Goal: Task Accomplishment & Management: Manage account settings

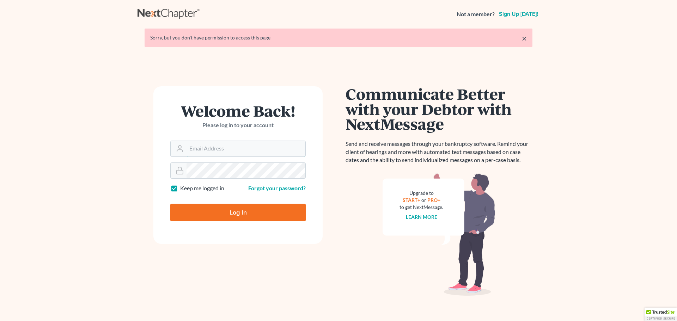
type input "[PERSON_NAME][EMAIL_ADDRESS][DOMAIN_NAME]"
click at [223, 212] on input "Log In" at bounding box center [237, 213] width 135 height 18
type input "Thinking..."
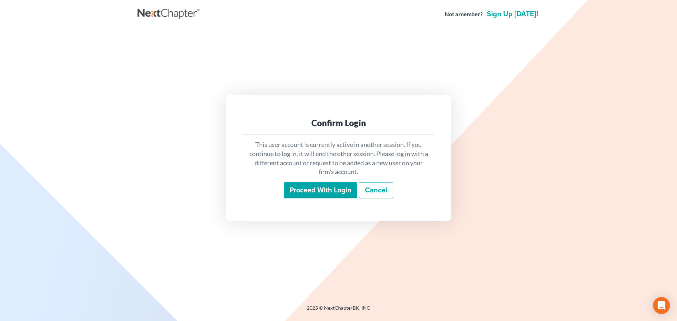
click at [330, 191] on input "Proceed with login" at bounding box center [320, 190] width 73 height 16
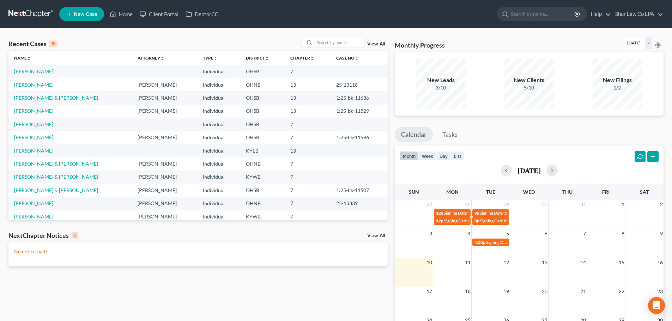
click at [165, 277] on div "Recent Cases 15 View All Name unfold_more expand_more expand_less Attorney unfo…" at bounding box center [198, 211] width 386 height 349
click at [323, 40] on input "search" at bounding box center [339, 42] width 49 height 10
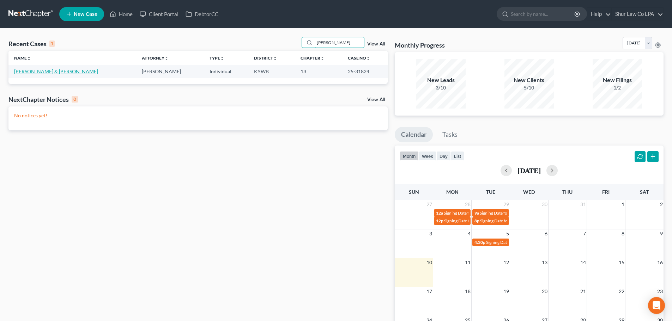
type input "[PERSON_NAME]"
click at [44, 73] on link "[PERSON_NAME] & [PERSON_NAME]" at bounding box center [56, 71] width 84 height 6
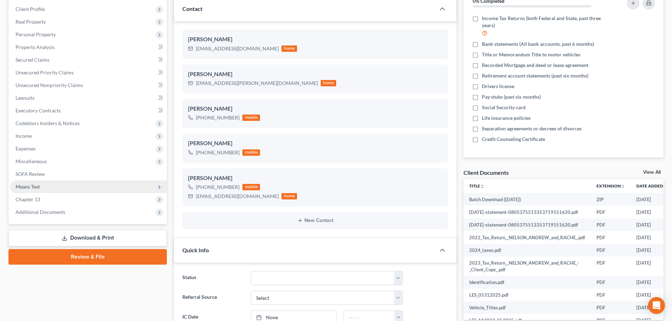
scroll to position [106, 0]
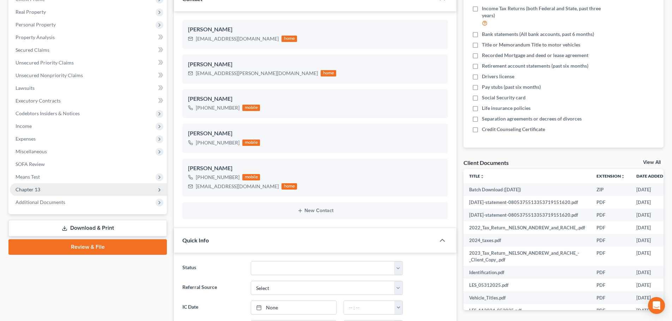
click at [54, 188] on span "Chapter 13" at bounding box center [88, 189] width 157 height 13
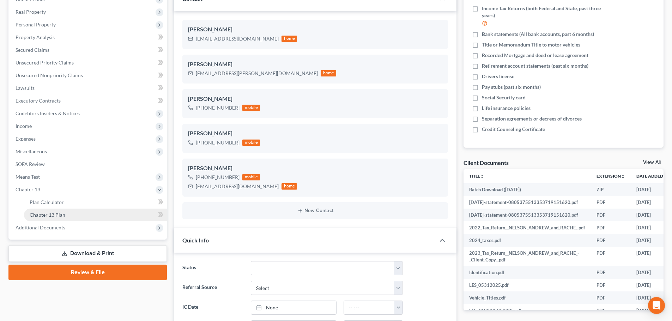
click at [64, 218] on link "Chapter 13 Plan" at bounding box center [95, 215] width 143 height 13
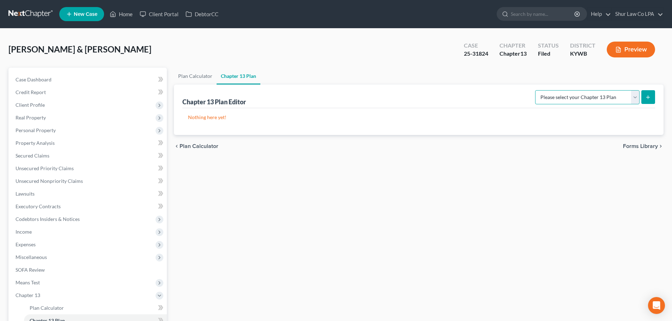
click at [611, 95] on select "Please select your Chapter 13 Plan National Form Plan - Official Form 113" at bounding box center [587, 97] width 104 height 14
select select "0"
click at [538, 90] on select "Please select your Chapter 13 Plan National Form Plan - Official Form 113" at bounding box center [587, 97] width 104 height 14
click at [197, 81] on link "Plan Calculator" at bounding box center [195, 76] width 43 height 17
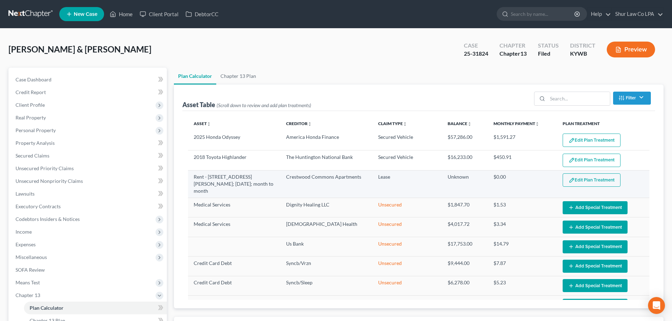
select select "35"
click at [585, 181] on button "Edit Plan Treatment" at bounding box center [592, 180] width 58 height 13
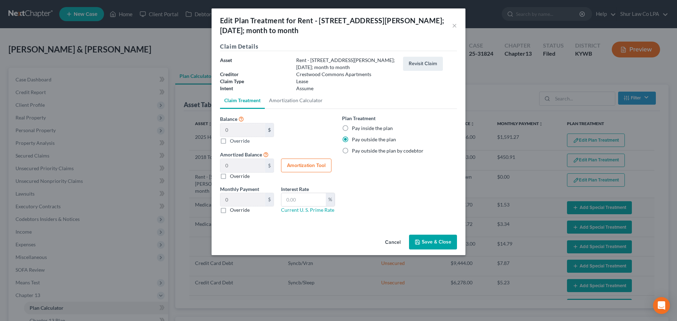
click at [428, 241] on button "Save & Close" at bounding box center [433, 242] width 48 height 15
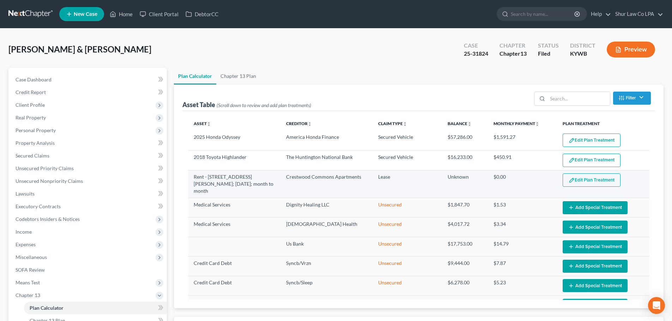
select select "35"
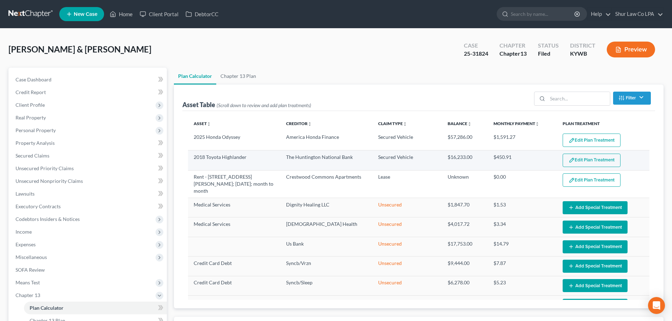
click at [602, 161] on button "Edit Plan Treatment" at bounding box center [592, 160] width 58 height 13
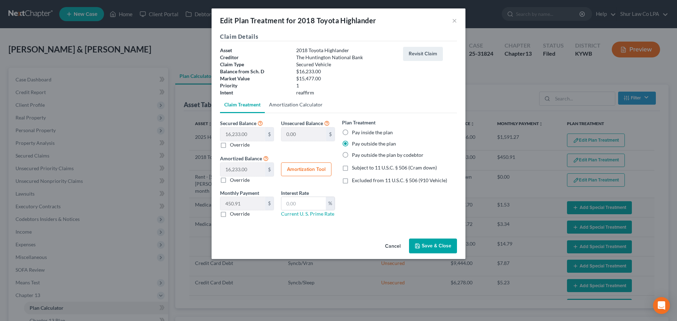
click at [298, 104] on link "Amortization Calculator" at bounding box center [296, 104] width 62 height 17
type input "16,233.00"
type input "36"
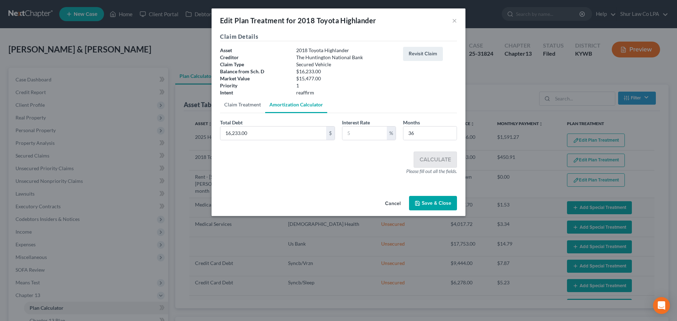
click at [248, 105] on link "Claim Treatment" at bounding box center [242, 104] width 45 height 17
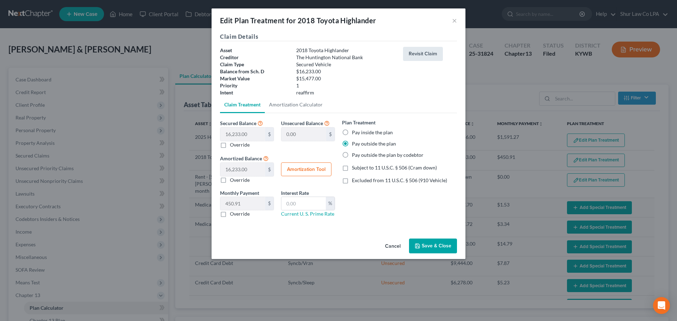
click at [425, 56] on button "Revisit Claim" at bounding box center [423, 54] width 40 height 14
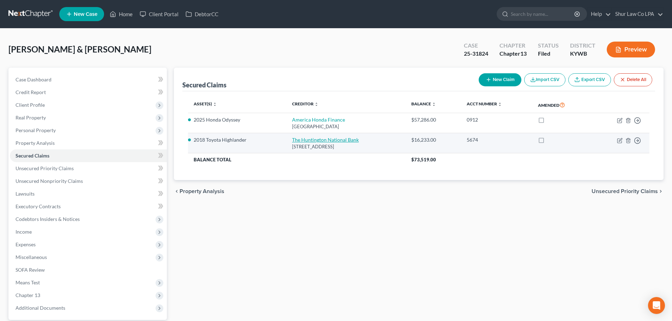
click at [320, 139] on link "The Huntington National Bank" at bounding box center [325, 140] width 67 height 6
select select "36"
select select "0"
select select "2"
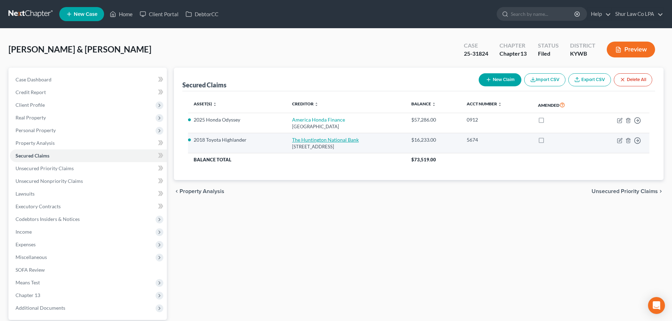
select select "0"
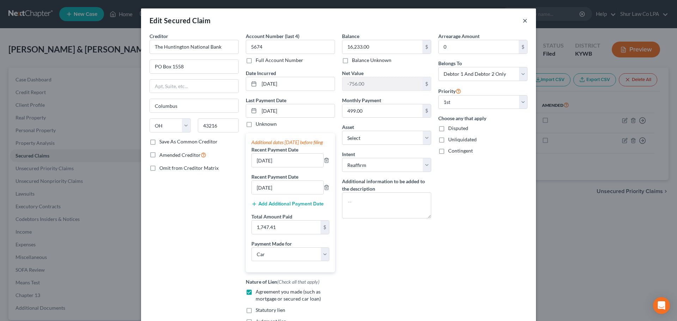
click at [523, 20] on button "×" at bounding box center [525, 20] width 5 height 8
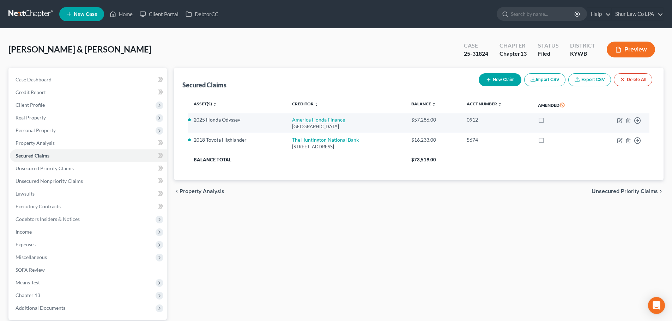
click at [319, 123] on link "America Honda Finance" at bounding box center [318, 120] width 53 height 6
select select "45"
select select "0"
select select "2"
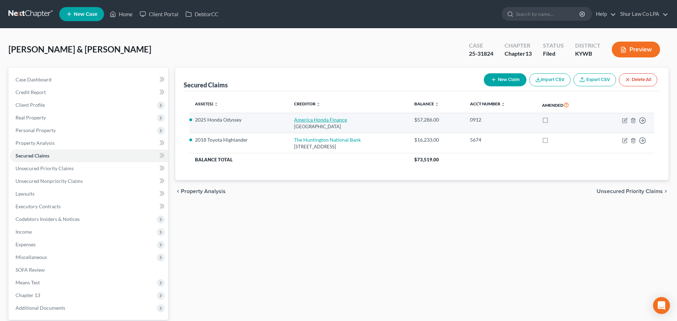
select select "1"
select select "0"
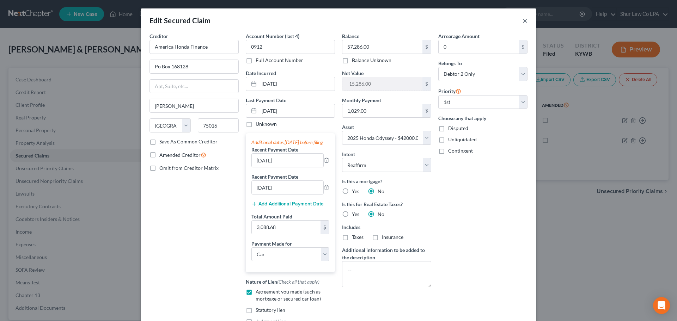
click at [524, 20] on button "×" at bounding box center [525, 20] width 5 height 8
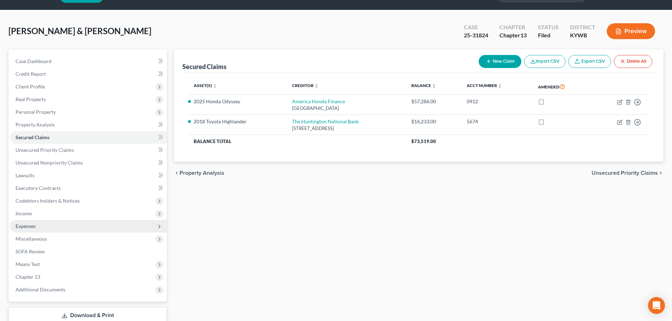
scroll to position [35, 0]
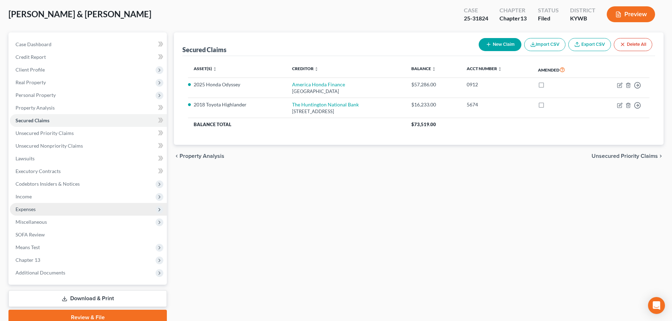
click at [66, 210] on span "Expenses" at bounding box center [88, 209] width 157 height 13
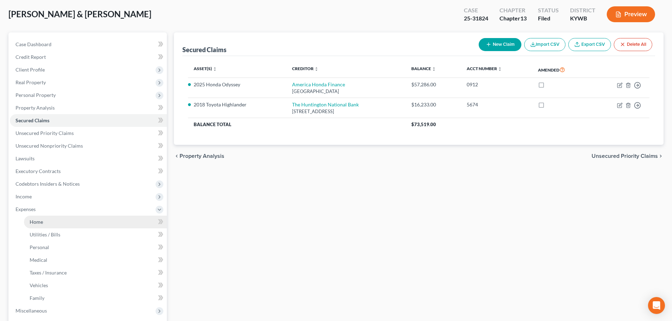
click at [62, 219] on link "Home" at bounding box center [95, 222] width 143 height 13
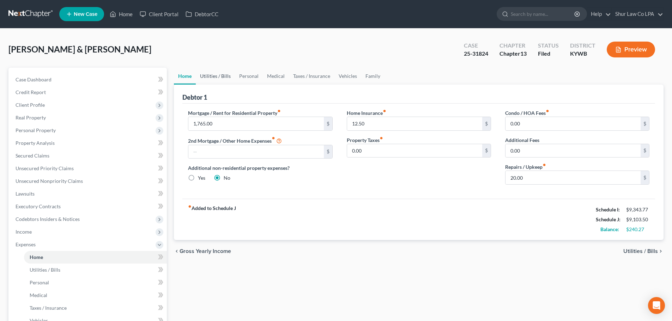
click at [213, 76] on link "Utilities / Bills" at bounding box center [215, 76] width 39 height 17
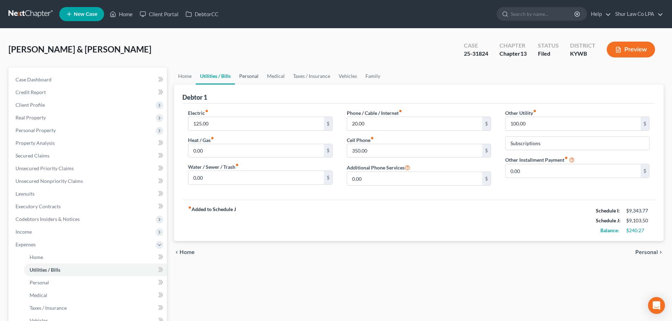
click at [250, 76] on link "Personal" at bounding box center [249, 76] width 28 height 17
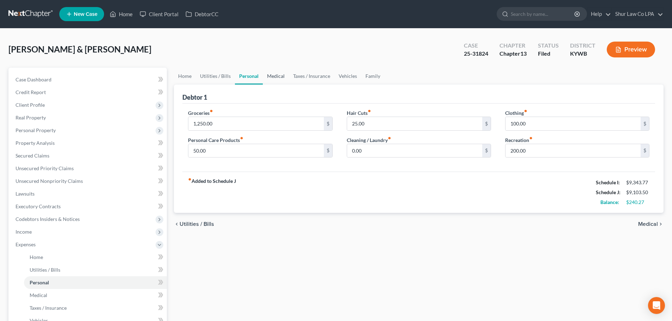
click at [279, 76] on link "Medical" at bounding box center [276, 76] width 26 height 17
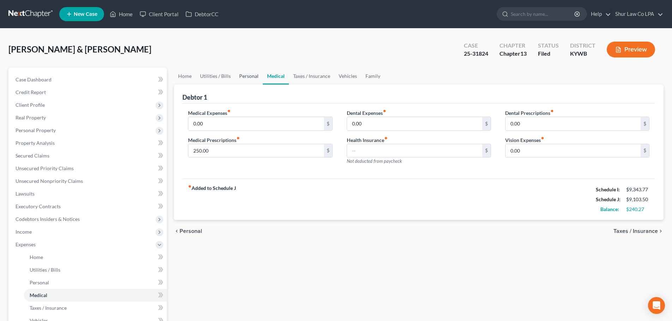
click at [252, 77] on link "Personal" at bounding box center [249, 76] width 28 height 17
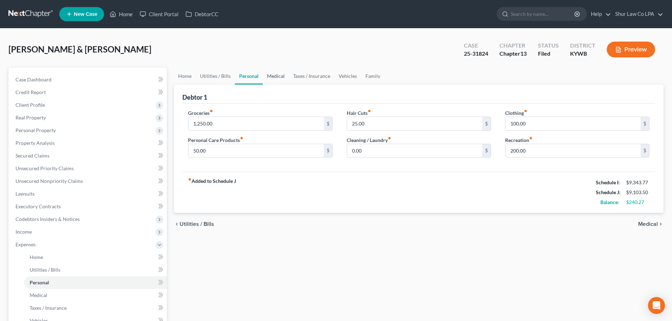
click at [274, 76] on link "Medical" at bounding box center [276, 76] width 26 height 17
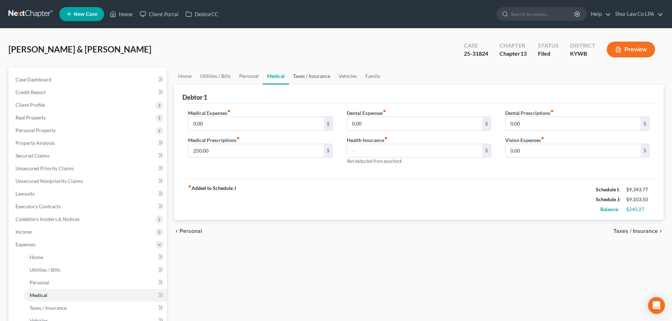
click at [312, 76] on link "Taxes / Insurance" at bounding box center [312, 76] width 46 height 17
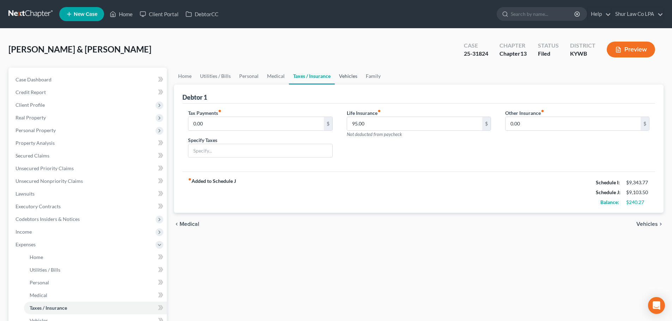
click at [355, 79] on link "Vehicles" at bounding box center [348, 76] width 27 height 17
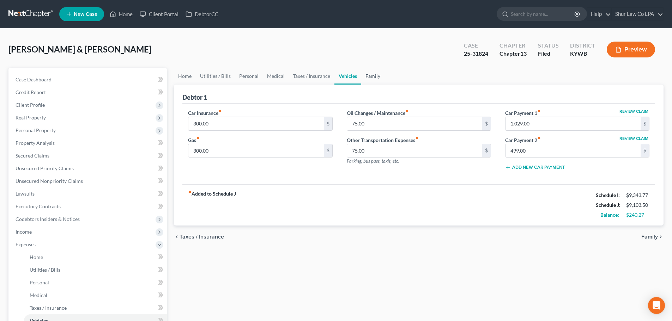
click at [369, 79] on link "Family" at bounding box center [372, 76] width 23 height 17
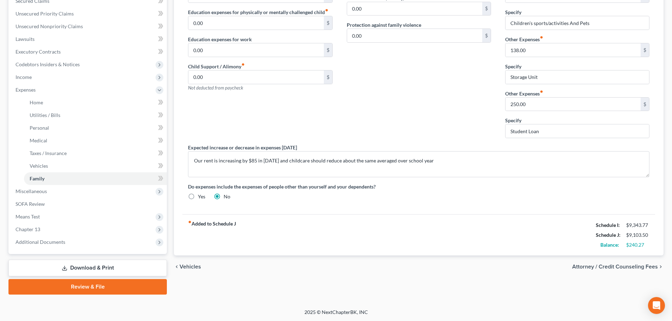
scroll to position [155, 0]
click at [54, 231] on span "Chapter 13" at bounding box center [88, 229] width 157 height 13
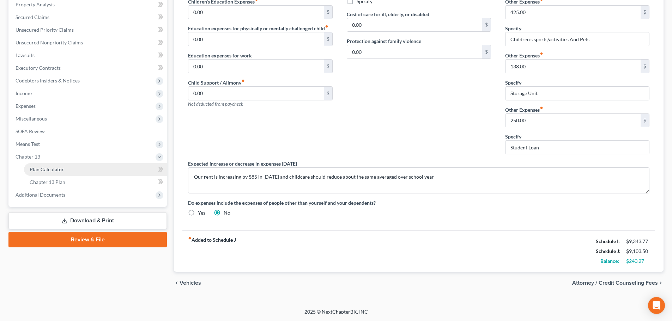
click at [62, 165] on link "Plan Calculator" at bounding box center [95, 169] width 143 height 13
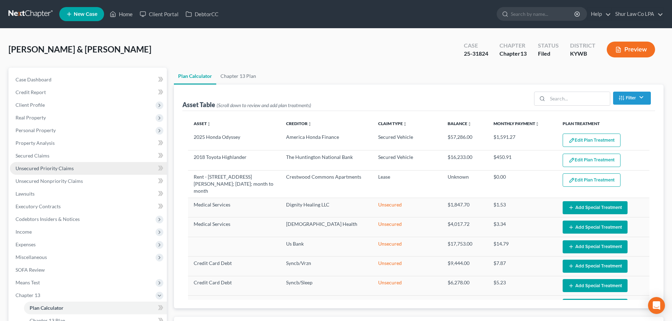
select select "35"
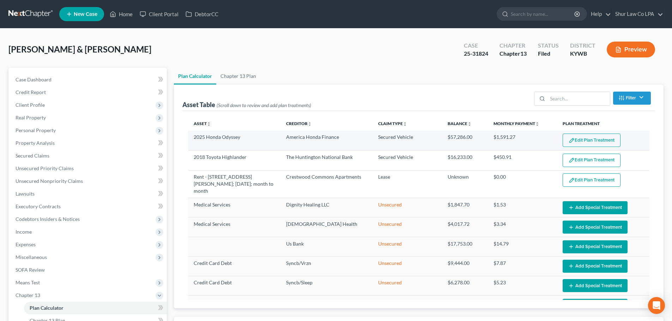
drag, startPoint x: 592, startPoint y: 149, endPoint x: 596, endPoint y: 141, distance: 8.7
click at [596, 141] on button "Edit Plan Treatment" at bounding box center [592, 140] width 58 height 13
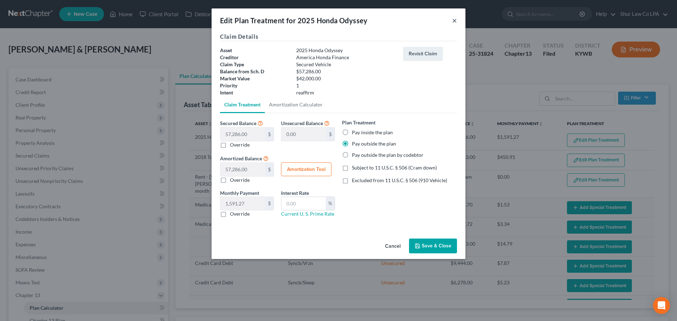
click at [455, 20] on button "×" at bounding box center [454, 20] width 5 height 8
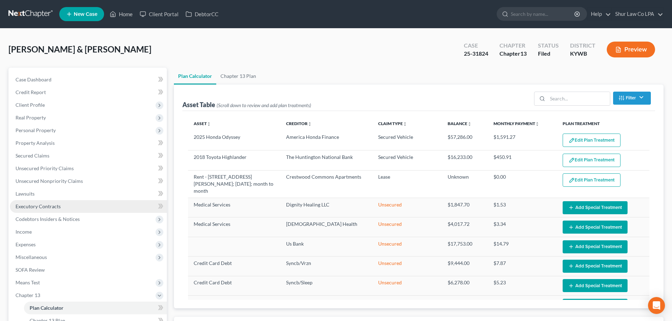
click at [46, 206] on span "Executory Contracts" at bounding box center [38, 207] width 45 height 6
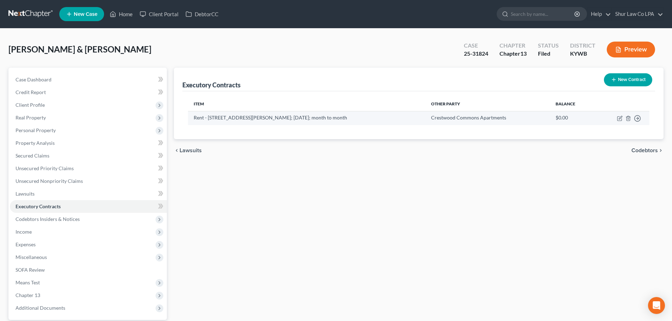
click at [617, 119] on td "Move to D Move to E Move to F Move to Notice Only" at bounding box center [622, 118] width 55 height 14
click at [619, 119] on icon "button" at bounding box center [620, 119] width 6 height 6
select select "3"
select select "18"
select select "2"
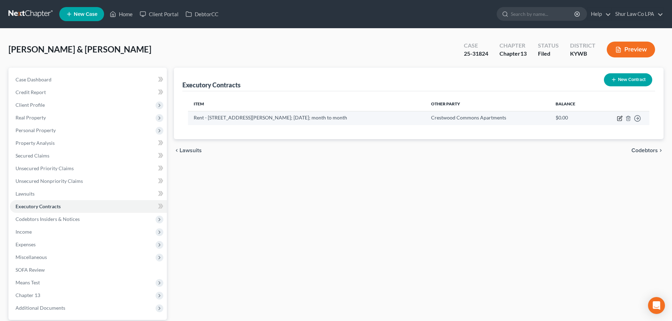
select select "0"
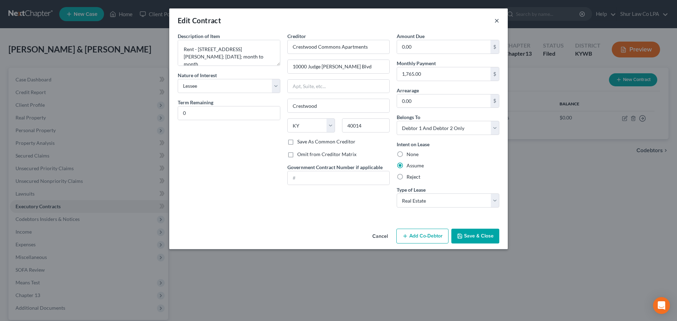
click at [498, 21] on button "×" at bounding box center [497, 20] width 5 height 8
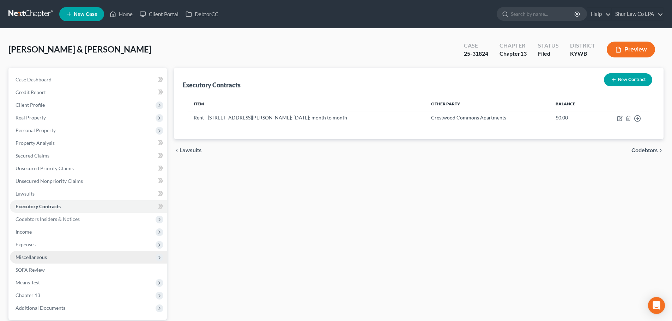
scroll to position [35, 0]
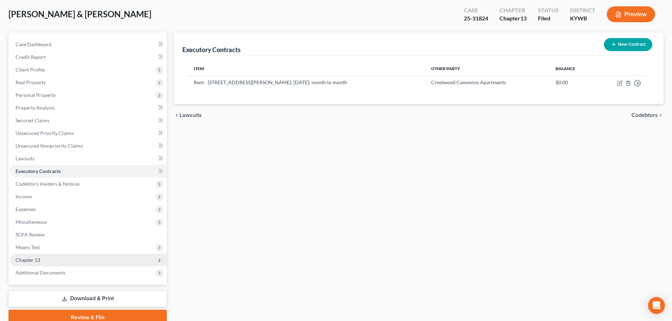
click at [52, 260] on span "Chapter 13" at bounding box center [88, 260] width 157 height 13
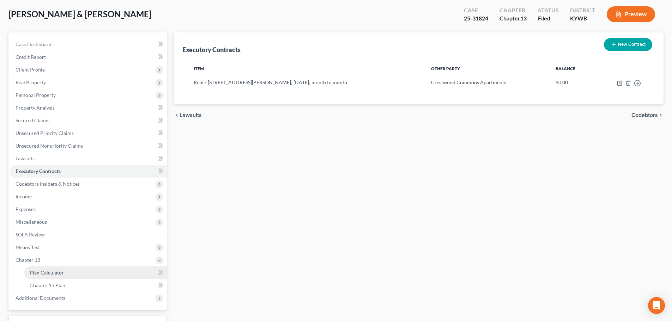
click at [50, 272] on span "Plan Calculator" at bounding box center [47, 273] width 34 height 6
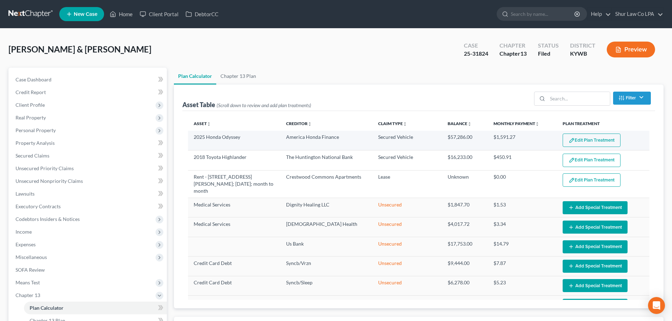
select select "35"
click at [600, 140] on button "Edit Plan Treatment" at bounding box center [592, 140] width 58 height 13
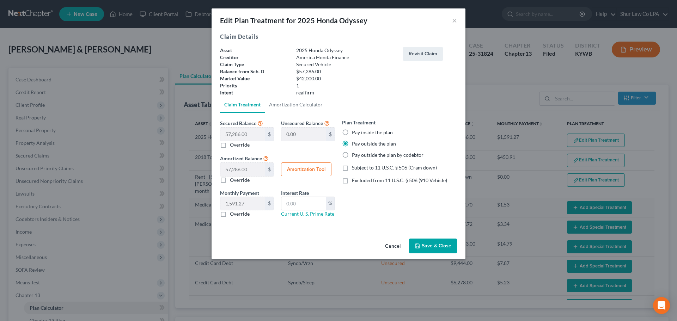
click at [376, 146] on label "Pay outside the plan" at bounding box center [374, 143] width 44 height 7
click at [360, 145] on input "Pay outside the plan" at bounding box center [357, 142] width 5 height 5
click at [230, 214] on label "Override" at bounding box center [240, 214] width 20 height 7
click at [233, 214] on input "Override" at bounding box center [235, 213] width 5 height 5
checkbox input "true"
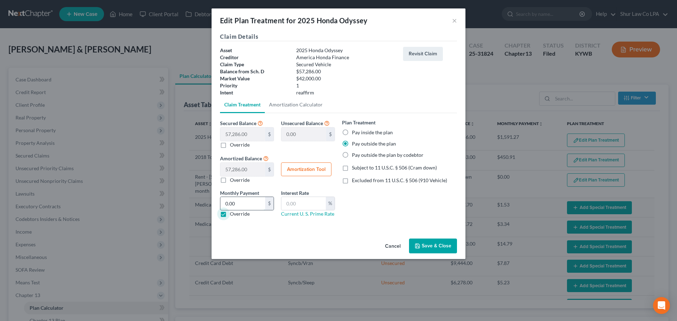
click at [239, 204] on input "0.00" at bounding box center [243, 203] width 45 height 13
click at [255, 233] on div "Claim Details Asset 2025 Honda Odyssey Creditor America Honda Finance Claim Typ…" at bounding box center [339, 134] width 254 height 204
click at [303, 105] on link "Amortization Calculator" at bounding box center [296, 104] width 62 height 17
type input "57,286.00"
type input "36"
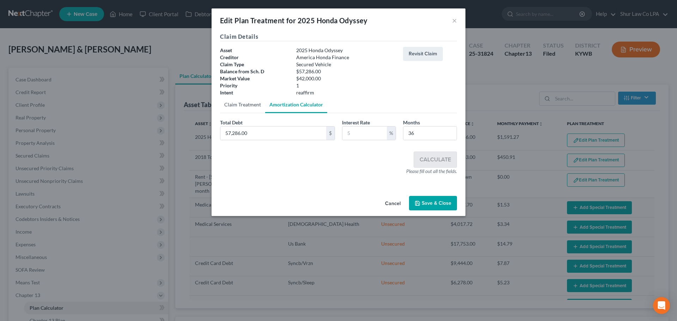
click at [237, 102] on link "Claim Treatment" at bounding box center [242, 104] width 45 height 17
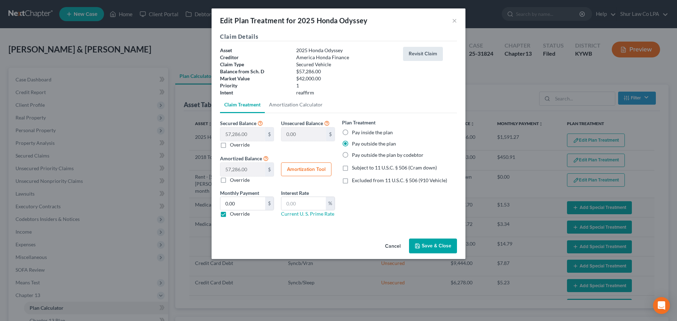
click at [434, 53] on button "Revisit Claim" at bounding box center [423, 54] width 40 height 14
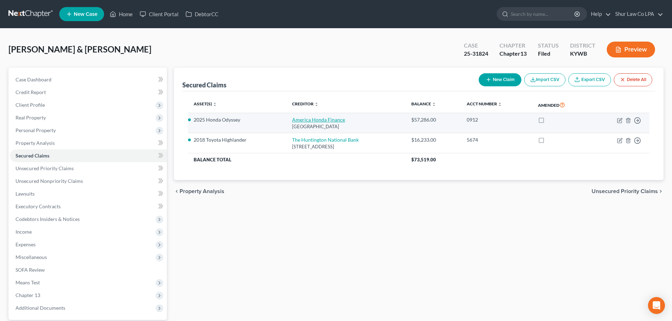
click at [314, 119] on link "America Honda Finance" at bounding box center [318, 120] width 53 height 6
select select "45"
select select "0"
select select "2"
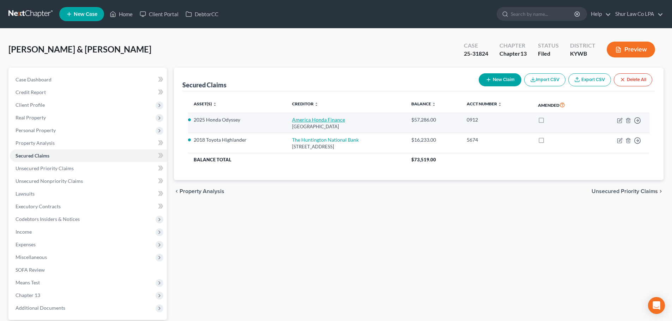
select select "1"
select select "0"
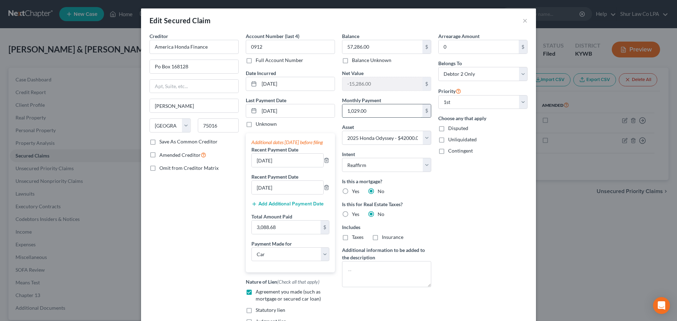
click at [374, 107] on input "1,029.00" at bounding box center [383, 110] width 80 height 13
click at [523, 20] on button "×" at bounding box center [525, 20] width 5 height 8
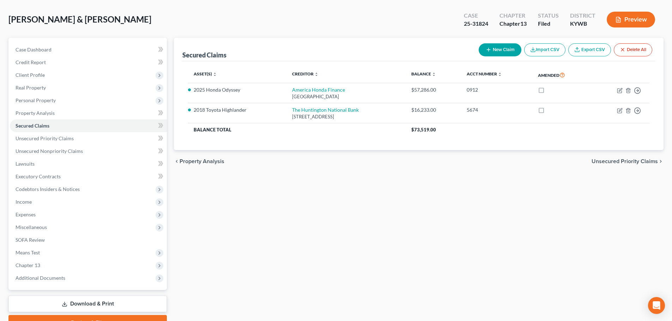
scroll to position [66, 0]
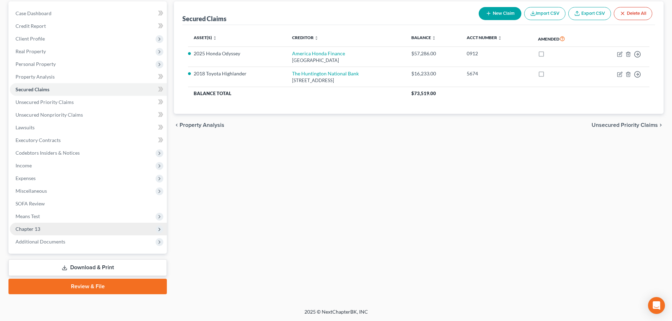
click at [49, 229] on span "Chapter 13" at bounding box center [88, 229] width 157 height 13
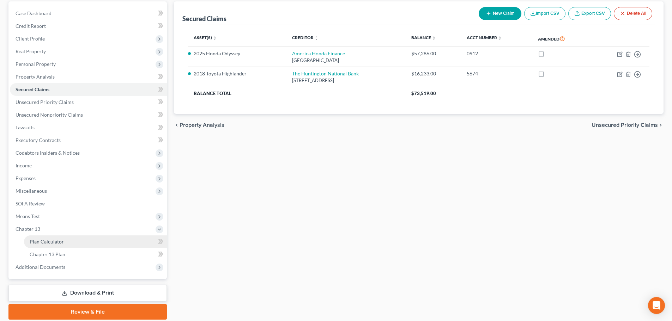
click at [58, 242] on span "Plan Calculator" at bounding box center [47, 242] width 34 height 6
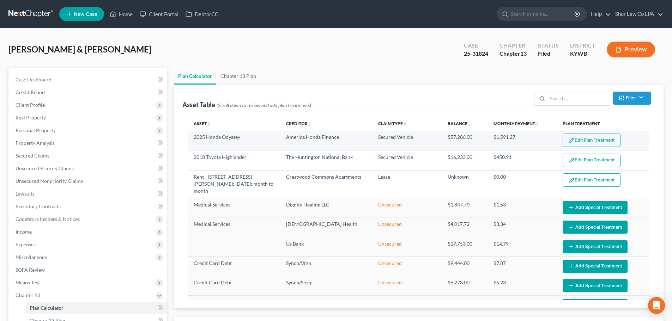
click at [588, 142] on button "Edit Plan Treatment" at bounding box center [592, 140] width 58 height 13
select select "35"
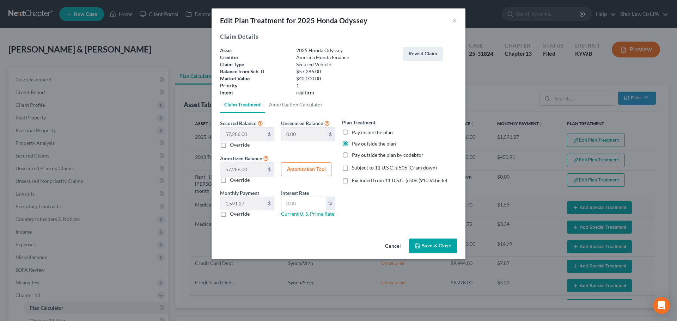
click at [230, 215] on label "Override" at bounding box center [240, 214] width 20 height 7
click at [233, 215] on input "Override" at bounding box center [235, 213] width 5 height 5
checkbox input "true"
click at [239, 205] on input "0.00" at bounding box center [243, 203] width 45 height 13
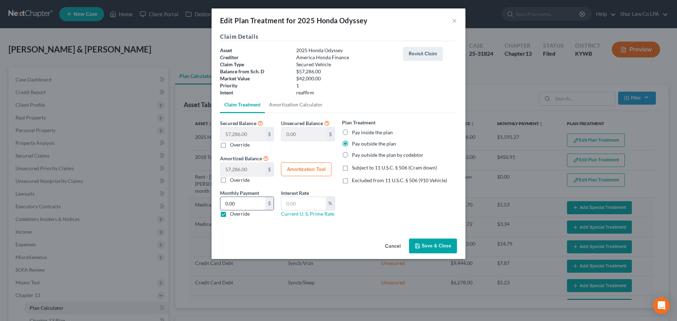
paste input "1,029"
type input "1,029.00"
click at [367, 211] on div "Plan Treatment Pay inside the plan Pay outside the plan Pay outside the plan by…" at bounding box center [400, 171] width 122 height 104
click at [365, 215] on div "Plan Treatment Pay inside the plan Pay outside the plan Pay outside the plan by…" at bounding box center [400, 171] width 122 height 104
click at [428, 243] on button "Save & Close" at bounding box center [433, 246] width 48 height 15
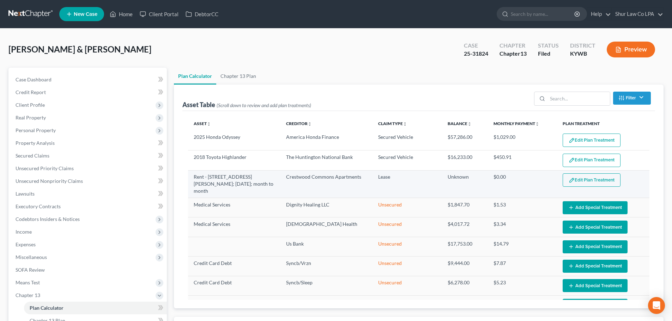
select select "35"
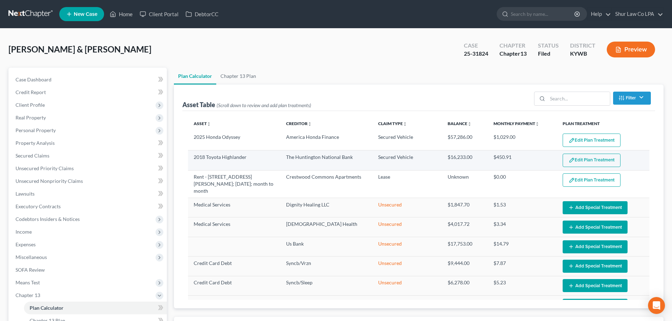
click at [573, 159] on button "Edit Plan Treatment" at bounding box center [592, 160] width 58 height 13
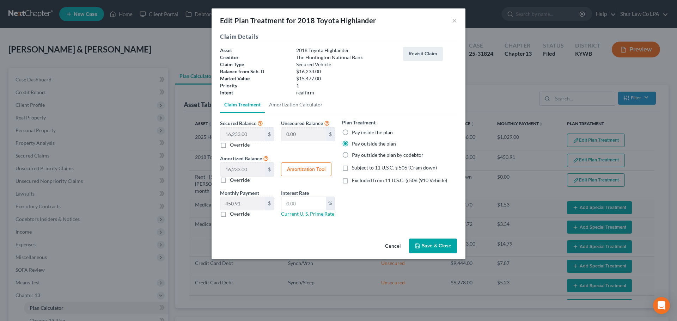
click at [230, 215] on label "Override" at bounding box center [240, 214] width 20 height 7
click at [233, 215] on input "Override" at bounding box center [235, 213] width 5 height 5
checkbox input "true"
click at [248, 205] on input "0.00" at bounding box center [243, 203] width 45 height 13
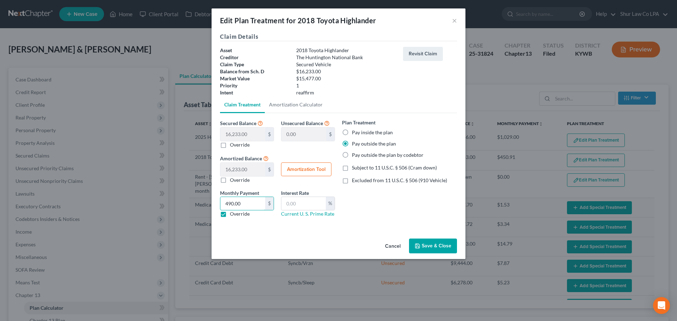
type input "490.00"
click at [405, 208] on div "Plan Treatment Pay inside the plan Pay outside the plan Pay outside the plan by…" at bounding box center [400, 171] width 122 height 104
click at [430, 246] on button "Save & Close" at bounding box center [433, 246] width 48 height 15
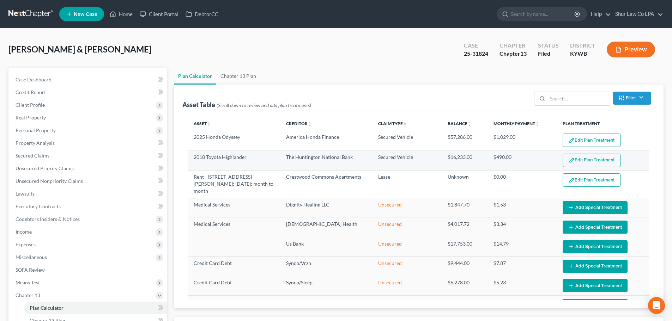
select select "35"
click at [589, 159] on button "Edit Plan Treatment" at bounding box center [592, 160] width 58 height 13
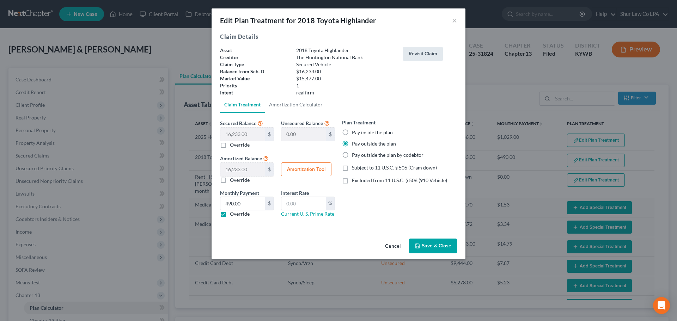
click at [424, 56] on button "Revisit Claim" at bounding box center [423, 54] width 40 height 14
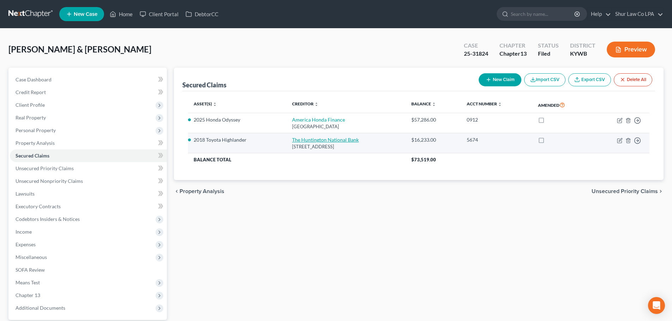
click at [310, 141] on link "The Huntington National Bank" at bounding box center [325, 140] width 67 height 6
select select "36"
select select "0"
select select "29"
select select "2"
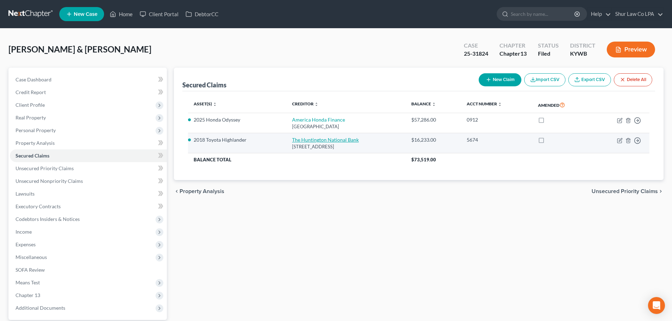
select select "2"
select select "0"
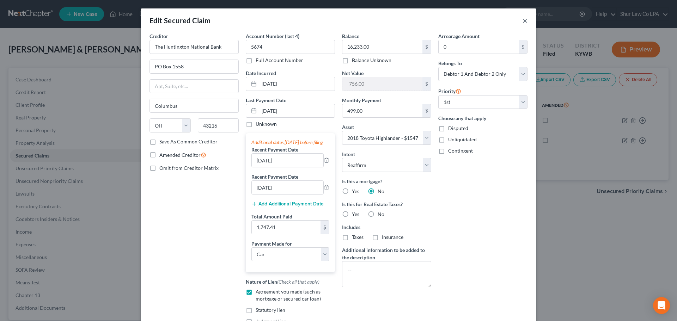
click at [524, 21] on button "×" at bounding box center [525, 20] width 5 height 8
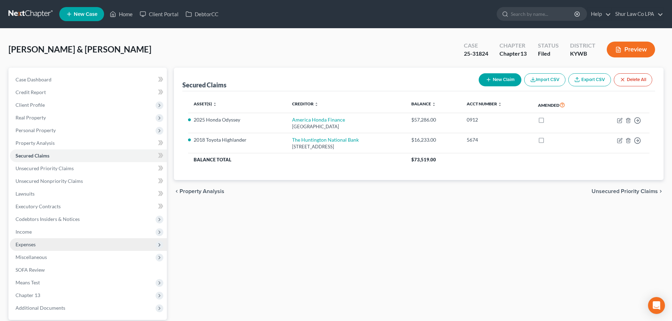
click at [60, 245] on span "Expenses" at bounding box center [88, 245] width 157 height 13
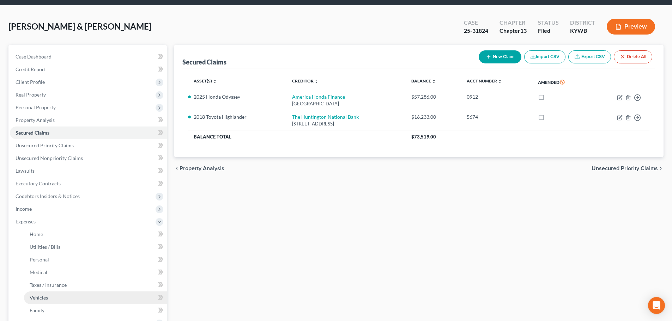
scroll to position [35, 0]
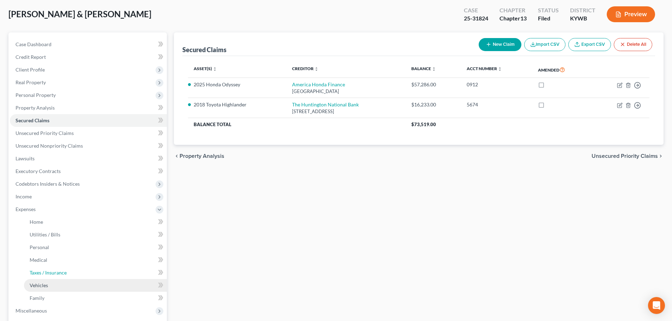
click at [66, 279] on ul "Home Utilities / Bills Personal Medical" at bounding box center [88, 260] width 157 height 89
click at [65, 284] on link "Vehicles" at bounding box center [95, 285] width 143 height 13
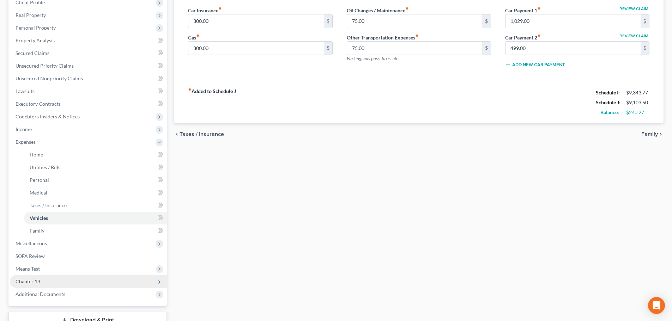
scroll to position [141, 0]
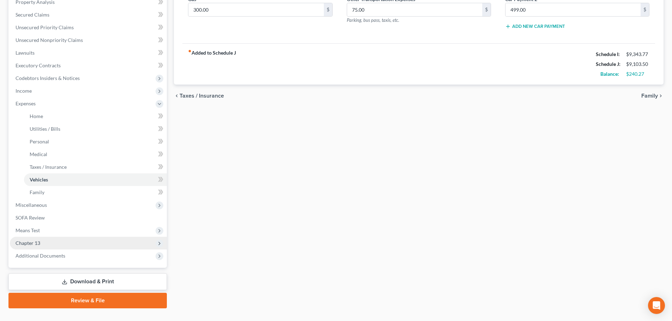
click at [59, 242] on span "Chapter 13" at bounding box center [88, 243] width 157 height 13
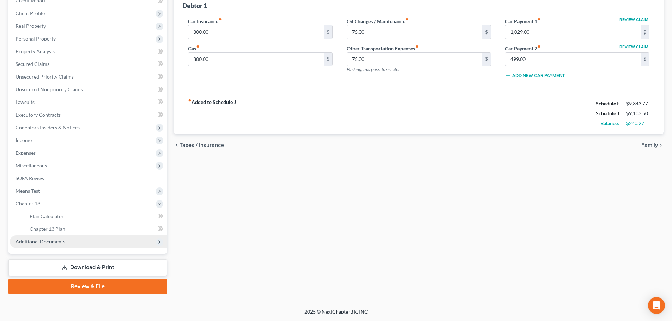
scroll to position [92, 0]
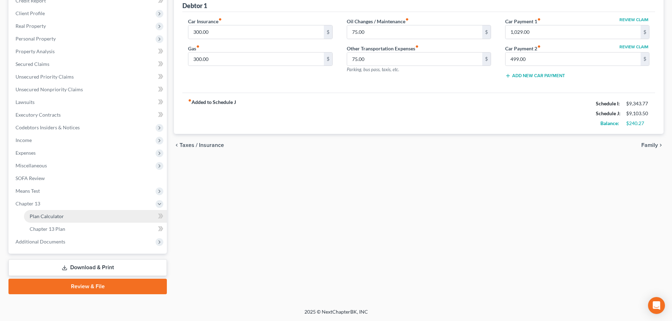
click at [79, 216] on link "Plan Calculator" at bounding box center [95, 216] width 143 height 13
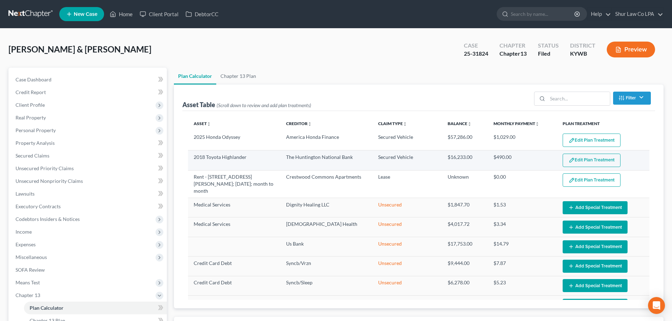
select select "35"
click at [597, 161] on button "Edit Plan Treatment" at bounding box center [592, 160] width 58 height 13
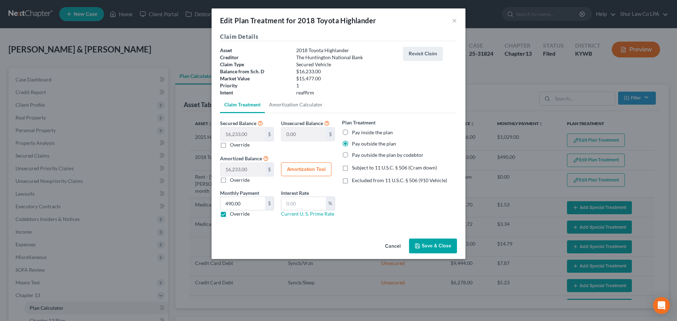
click at [230, 216] on label "Override" at bounding box center [240, 214] width 20 height 7
click at [233, 215] on input "Override" at bounding box center [235, 213] width 5 height 5
click at [230, 214] on label "Override" at bounding box center [240, 214] width 20 height 7
click at [233, 214] on input "Override" at bounding box center [235, 213] width 5 height 5
checkbox input "true"
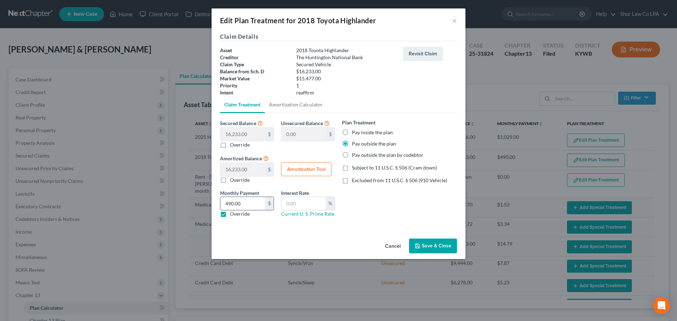
click at [238, 205] on input "490.00" at bounding box center [243, 203] width 45 height 13
type input "499.00"
click at [433, 244] on button "Save & Close" at bounding box center [433, 246] width 48 height 15
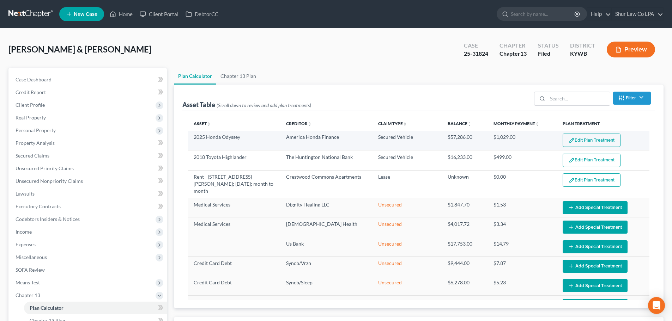
select select "35"
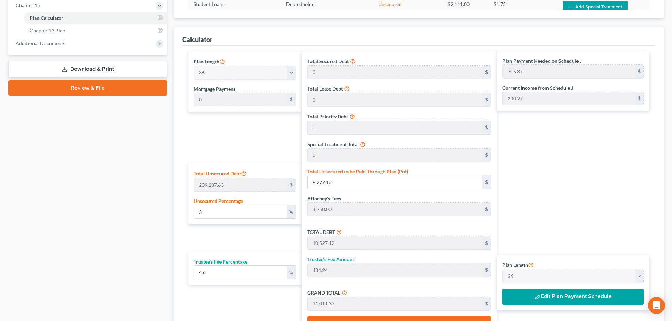
scroll to position [212, 0]
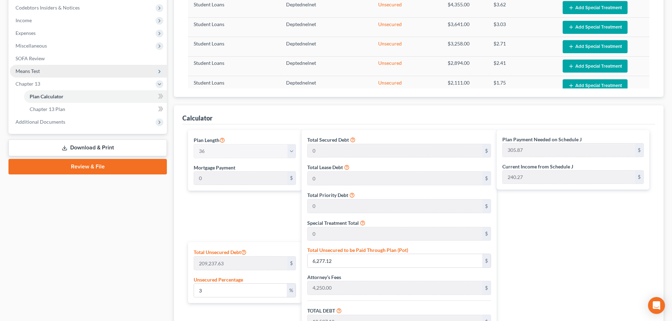
click at [55, 71] on span "Means Test" at bounding box center [88, 71] width 157 height 13
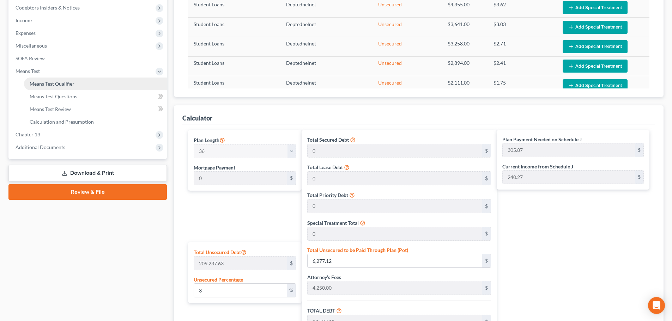
click at [62, 85] on span "Means Test Qualifier" at bounding box center [52, 84] width 45 height 6
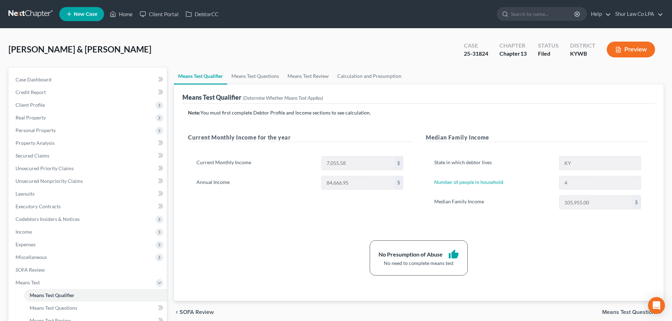
click at [630, 190] on div "State in which debtor lives KY Number of people in household 4 Median Family In…" at bounding box center [538, 186] width 224 height 76
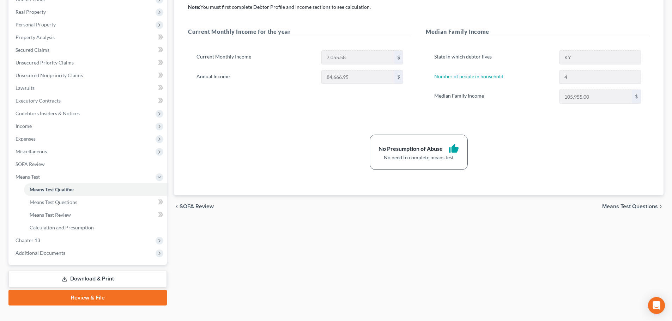
click at [631, 208] on span "Means Test Questions" at bounding box center [630, 207] width 56 height 6
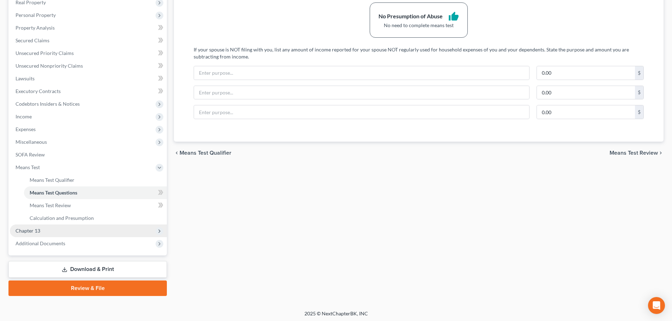
scroll to position [117, 0]
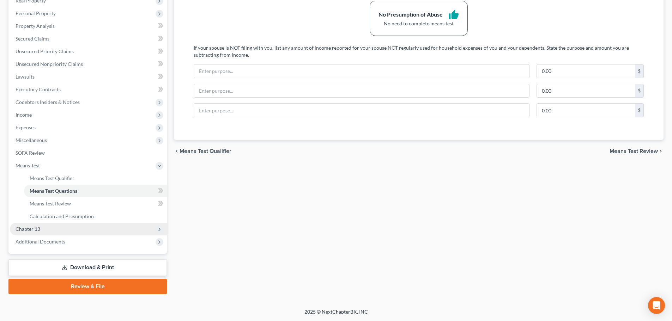
click at [75, 229] on span "Chapter 13" at bounding box center [88, 229] width 157 height 13
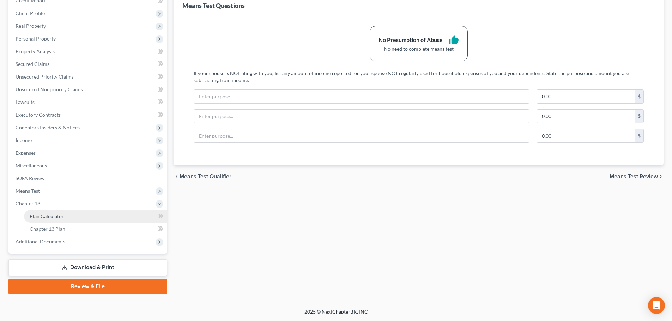
click at [67, 220] on link "Plan Calculator" at bounding box center [95, 216] width 143 height 13
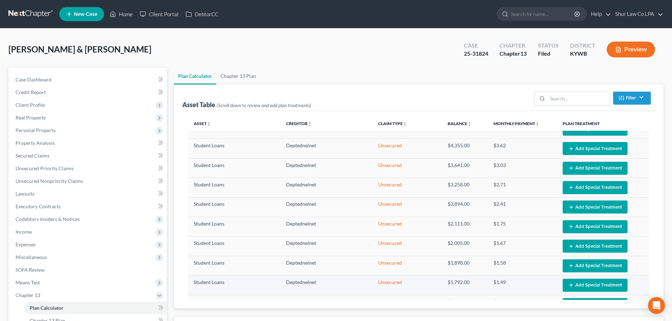
select select "35"
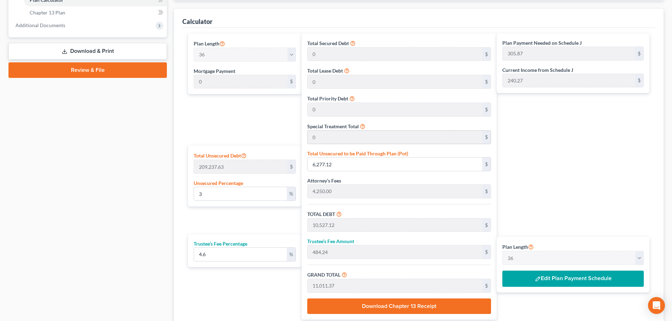
scroll to position [318, 0]
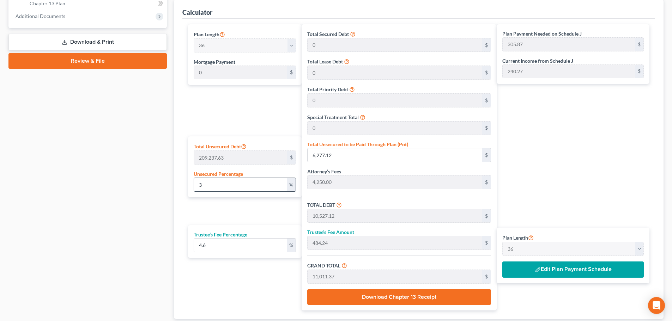
click at [235, 187] on input "3" at bounding box center [240, 184] width 93 height 13
click at [238, 242] on input "4.6" at bounding box center [240, 245] width 93 height 13
type input "4"
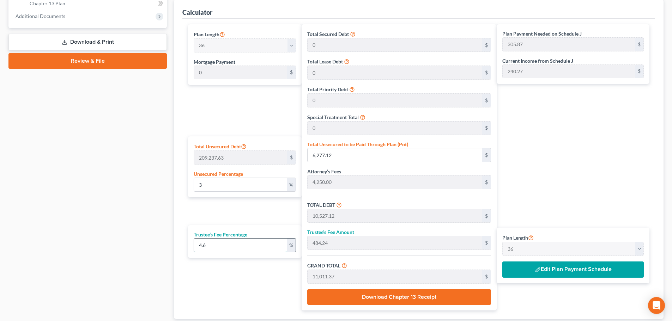
type input "421.08"
type input "10,948.21"
type input "304.11"
type input "4.7"
type input "494.77"
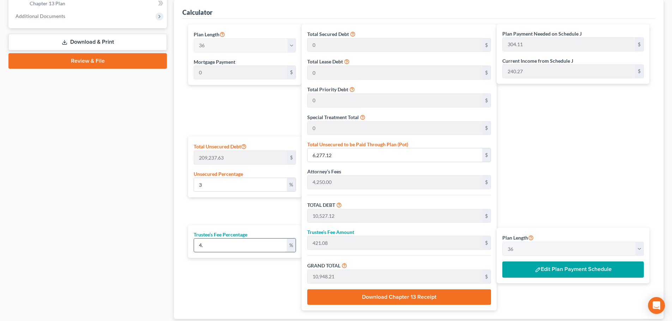
type input "11,021.90"
type input "306.16"
type input "4.75"
type input "500.03"
type input "11,027.16"
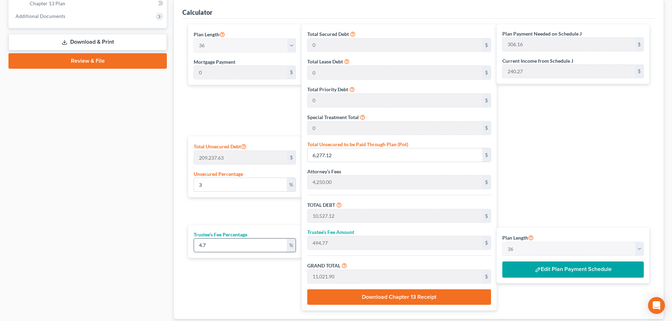
type input "306.31"
type input "4.75"
click at [353, 235] on label "Trustee’s Fee Amount" at bounding box center [330, 232] width 47 height 7
click at [524, 211] on div "Plan Payment Needed on Schedule J 306.31 $ Current Income from Schedule J 240.2…" at bounding box center [575, 167] width 156 height 287
click at [562, 217] on div "Plan Payment Needed on Schedule J 306.31 $ Current Income from Schedule J 240.2…" at bounding box center [575, 167] width 156 height 287
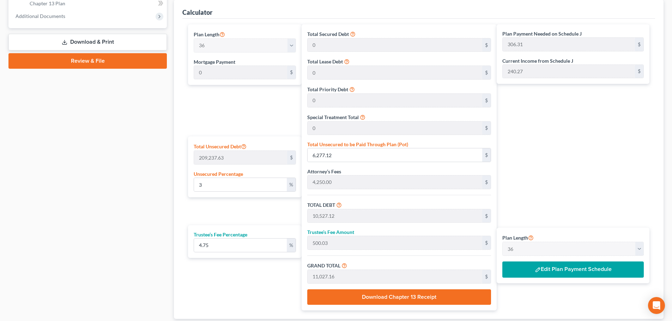
click at [572, 211] on div "Plan Payment Needed on Schedule J 306.31 $ Current Income from Schedule J 240.2…" at bounding box center [575, 167] width 156 height 287
click at [213, 187] on input "3" at bounding box center [240, 184] width 93 height 13
type input "2"
type input "4,184.75"
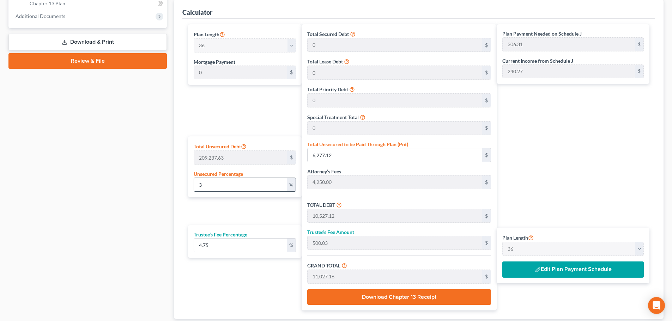
type input "8,434.75"
type input "400.65"
type input "8,835.40"
type input "245.42"
type input "4,250.00"
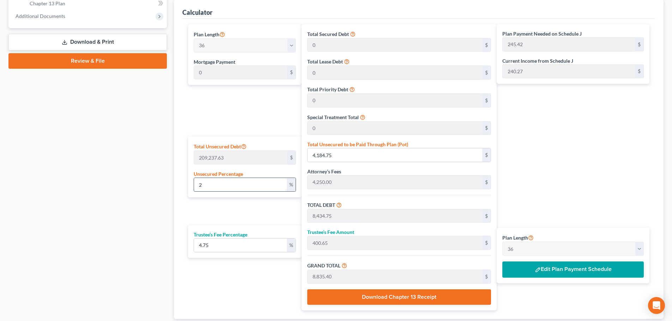
type input "201.87"
type input "4,451.87"
type input "123.66"
type input "3"
type input "6,277.12"
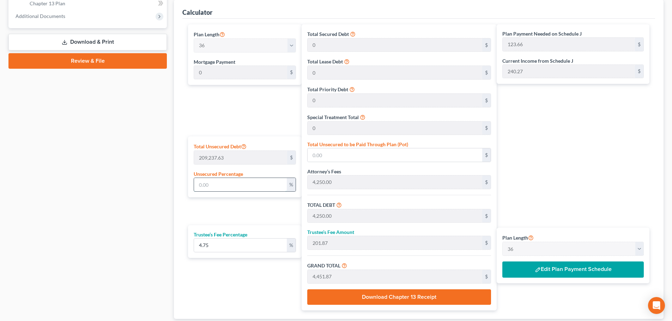
type input "10,527.12"
type input "500.03"
type input "11,027.16"
type input "306.31"
click at [224, 186] on input "3" at bounding box center [240, 184] width 93 height 13
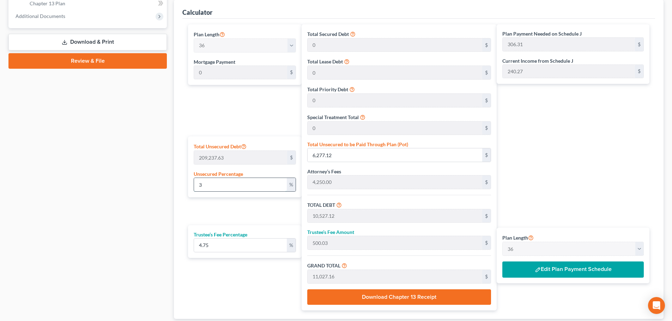
click at [224, 186] on input "3" at bounding box center [240, 184] width 93 height 13
type input "2"
type input "4,184.75"
type input "8,434.75"
type input "400.65"
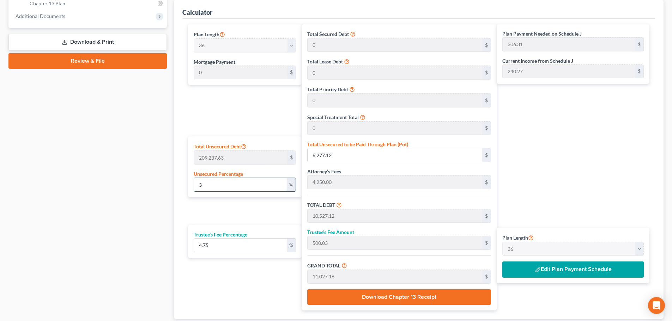
type input "8,835.40"
type input "245.42"
click at [254, 120] on div "Plan Length 1 2 3 4 5 6 7 8 9 10 11 12 13 14 15 16 17 18 19 20 21 22 23 24 25 2…" at bounding box center [243, 167] width 117 height 287
click at [218, 188] on input "2" at bounding box center [240, 184] width 93 height 13
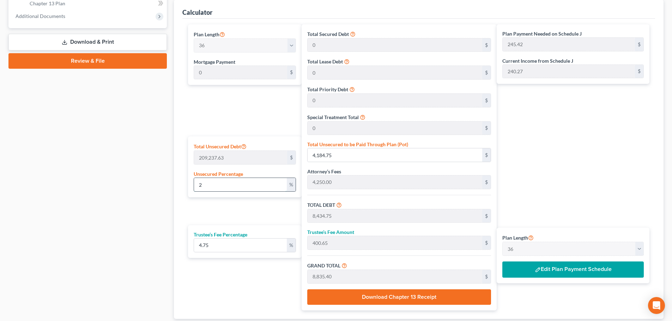
type input "1"
type input "2,092.37"
type input "6,342.37"
type input "301.26"
type input "6,643.63"
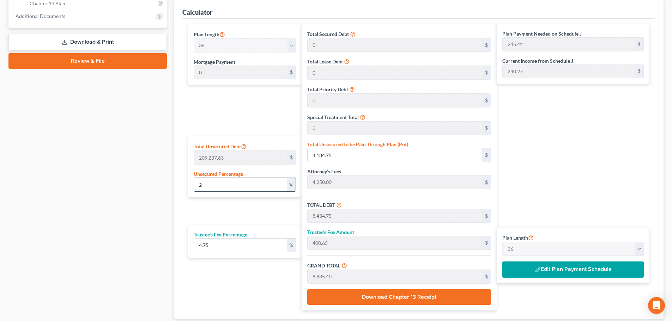
type input "184.54"
click at [255, 123] on div "Plan Length 1 2 3 4 5 6 7 8 9 10 11 12 13 14 15 16 17 18 19 20 21 22 23 24 25 2…" at bounding box center [243, 167] width 117 height 287
click at [238, 186] on input "1" at bounding box center [240, 184] width 93 height 13
type input "2"
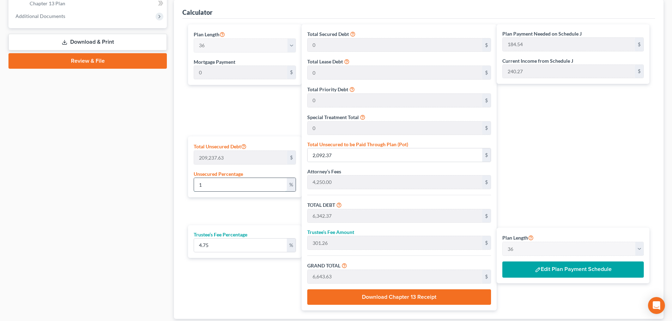
type input "4,184.75"
type input "8,434.75"
type input "400.65"
type input "8,835.40"
type input "245.42"
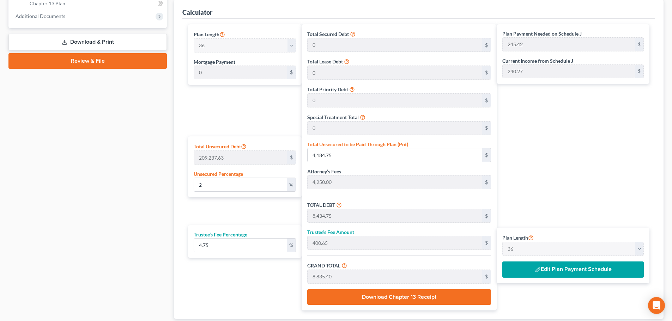
click at [259, 133] on div "Plan Length 1 2 3 4 5 6 7 8 9 10 11 12 13 14 15 16 17 18 19 20 21 22 23 24 25 2…" at bounding box center [243, 167] width 117 height 287
click at [229, 186] on input "2" at bounding box center [240, 184] width 93 height 13
type input "3"
type input "6,277.12"
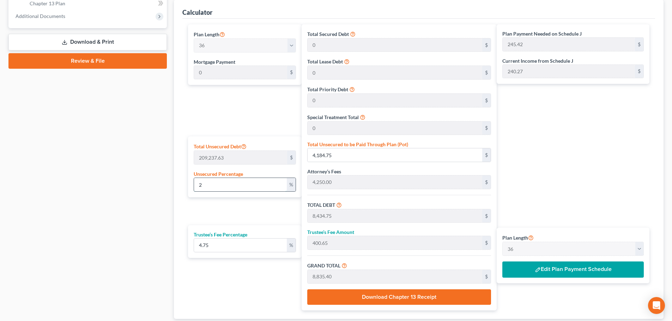
type input "10,527.12"
type input "500.03"
type input "11,027.16"
type input "306.31"
click at [236, 125] on div "Plan Length 1 2 3 4 5 6 7 8 9 10 11 12 13 14 15 16 17 18 19 20 21 22 23 24 25 2…" at bounding box center [243, 167] width 117 height 287
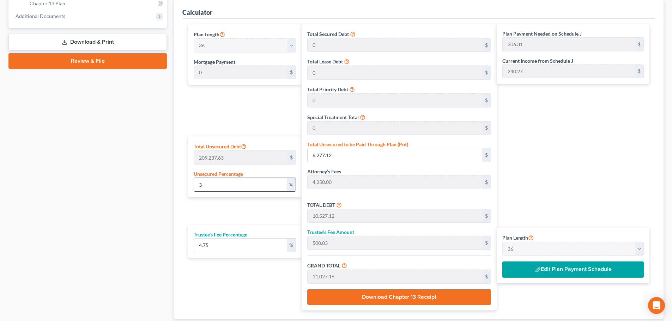
click at [218, 186] on input "3" at bounding box center [240, 184] width 93 height 13
type input "2"
type input "4,184.75"
type input "8,434.75"
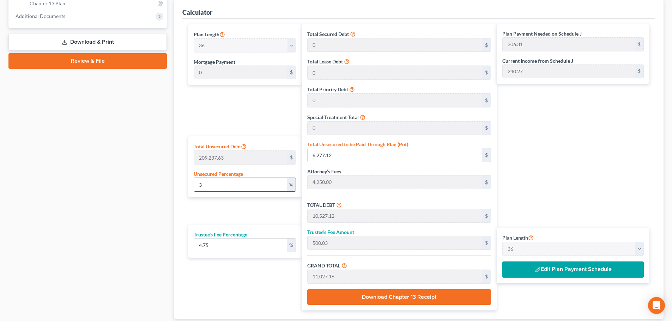
type input "400.65"
type input "8,835.40"
type input "245.42"
type input "2.5"
type input "5,230.94"
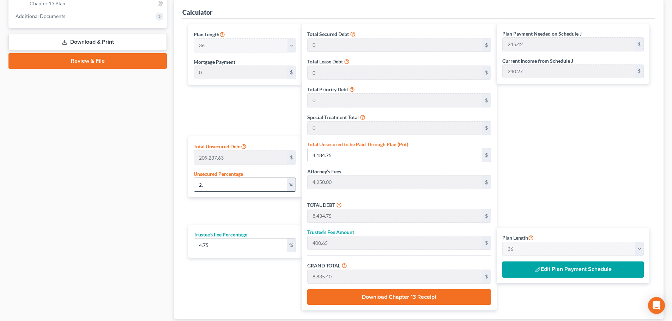
type input "9,480.94"
type input "450.34"
type input "9,931.28"
type input "275.86"
click at [257, 121] on div "Plan Length 1 2 3 4 5 6 7 8 9 10 11 12 13 14 15 16 17 18 19 20 21 22 23 24 25 2…" at bounding box center [243, 167] width 117 height 287
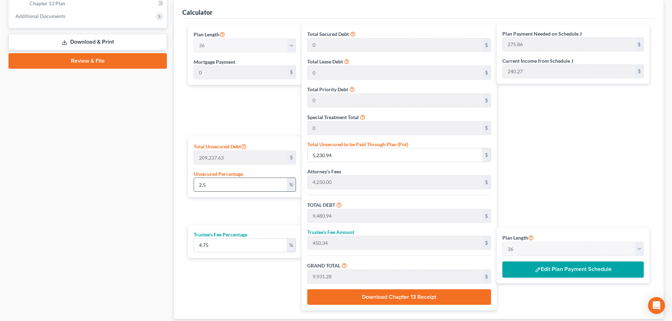
click at [224, 192] on input "2.5" at bounding box center [240, 184] width 93 height 13
type input "2."
type input "4,184.75"
type input "8,434.75"
type input "400.65"
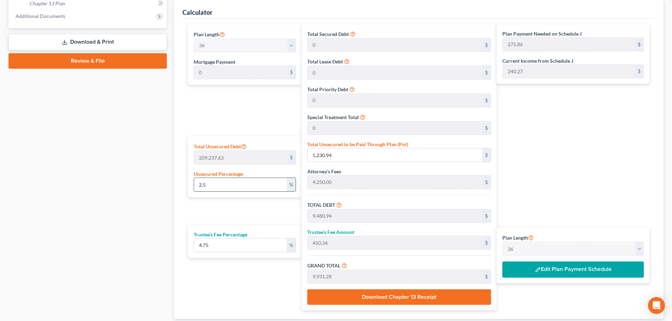
type input "8,835.40"
type input "245.42"
type input "2.6"
type input "5,440.17"
type input "9,690.17"
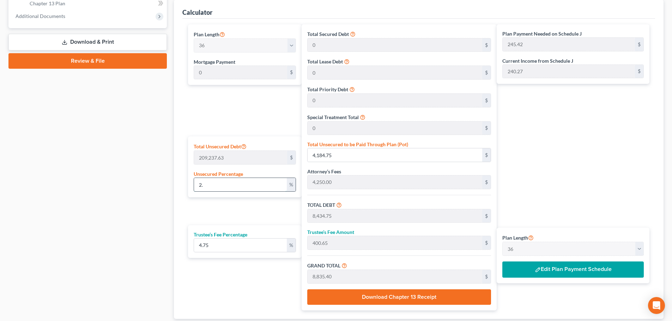
type input "460.28"
type input "10,150.46"
type input "281.95"
type input "2.6"
click at [244, 120] on div "Plan Length 1 2 3 4 5 6 7 8 9 10 11 12 13 14 15 16 17 18 19 20 21 22 23 24 25 2…" at bounding box center [243, 167] width 117 height 287
